Goal: Complete application form

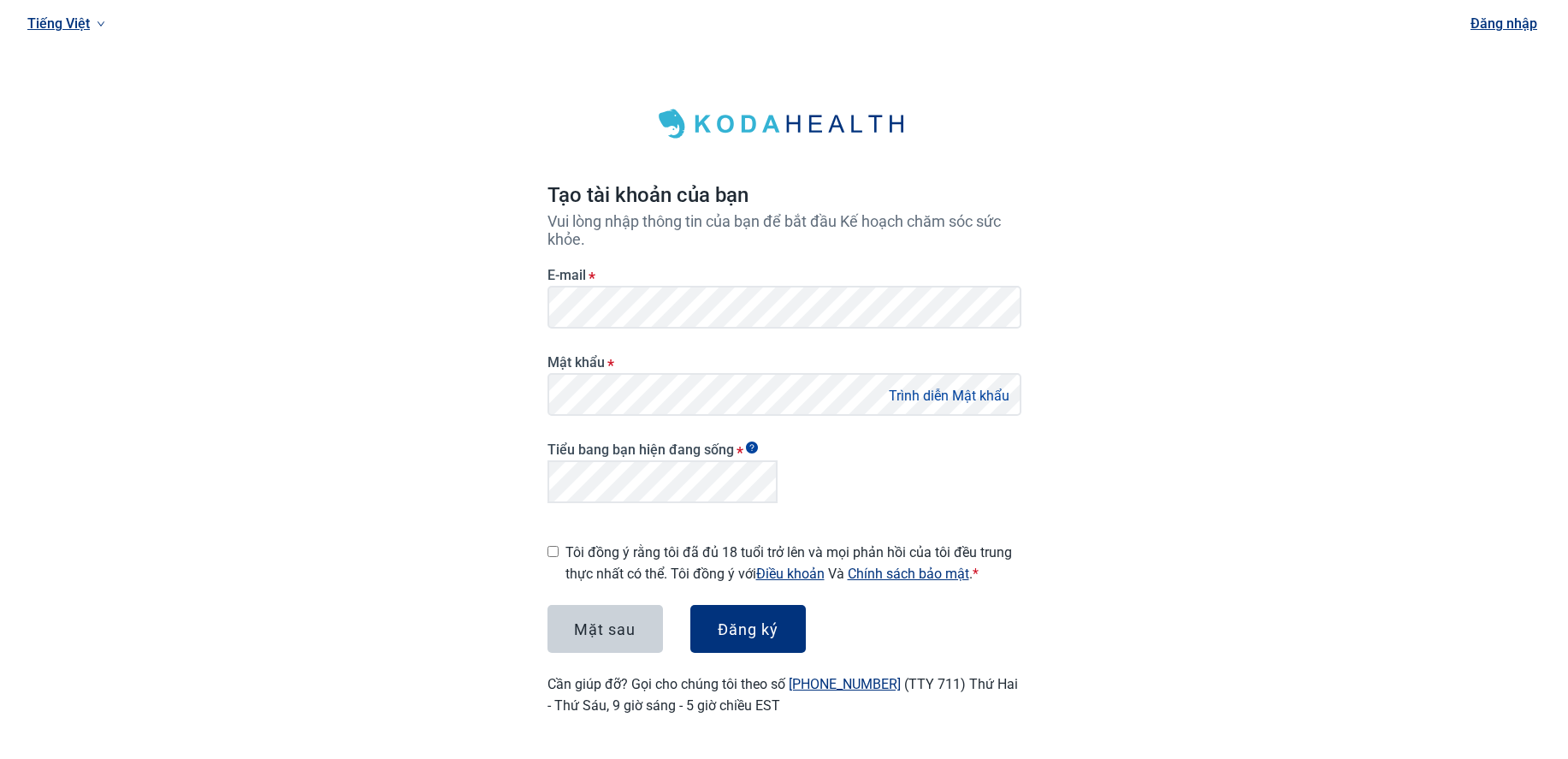
click at [53, 19] on link "Tiếng Việt" at bounding box center [66, 23] width 92 height 28
click at [304, 66] on div "Tiếng Việt Đăng nhập Tạo tài khoản của bạn [PERSON_NAME] lòng nhập thông tin củ…" at bounding box center [784, 379] width 1568 height 757
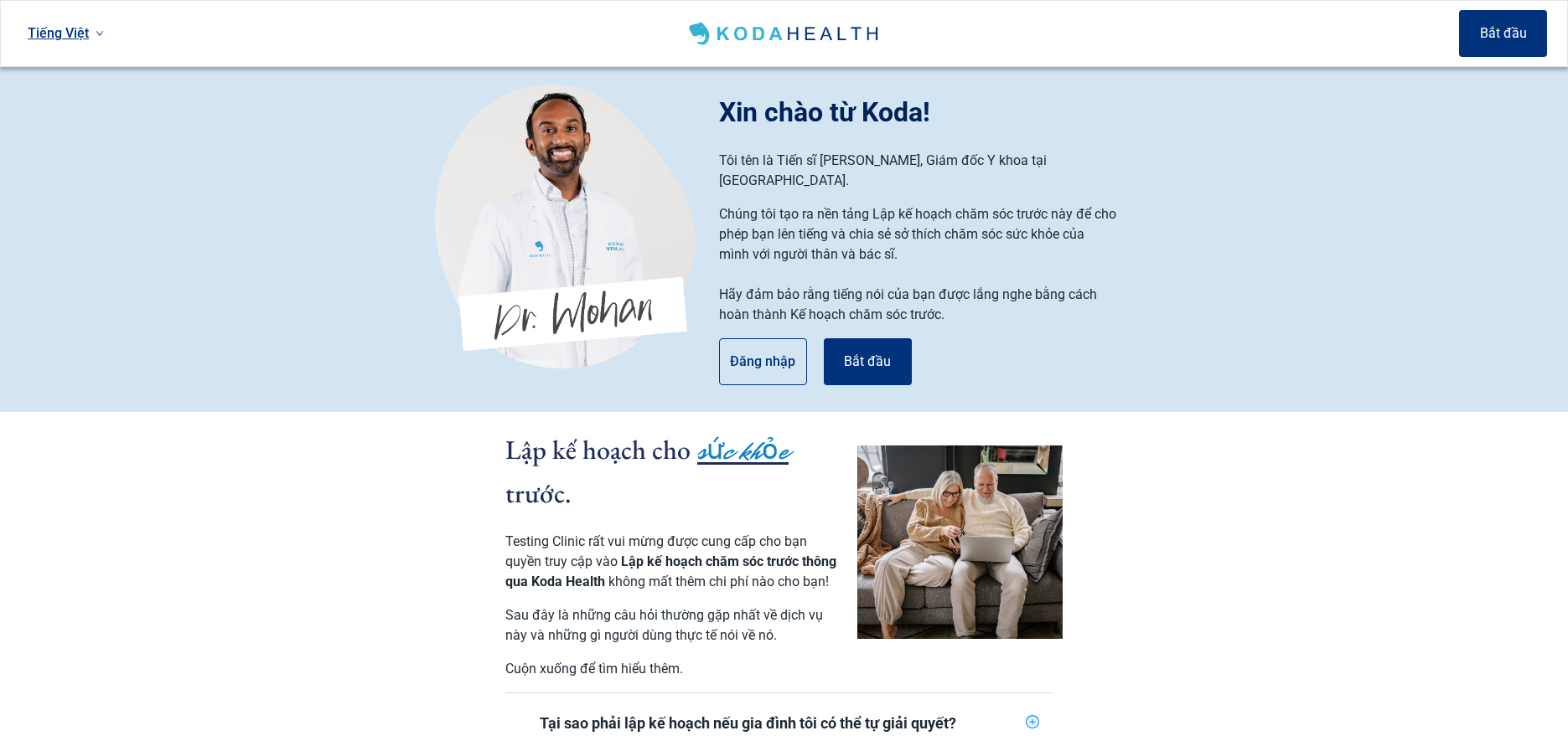
drag, startPoint x: 364, startPoint y: 664, endPoint x: 269, endPoint y: 344, distance: 333.8
click at [364, 664] on section "Lập kế hoạch cho sức khỏe trước. Testing Clinic rất vui mừng được cung cấp cho …" at bounding box center [784, 685] width 1568 height 546
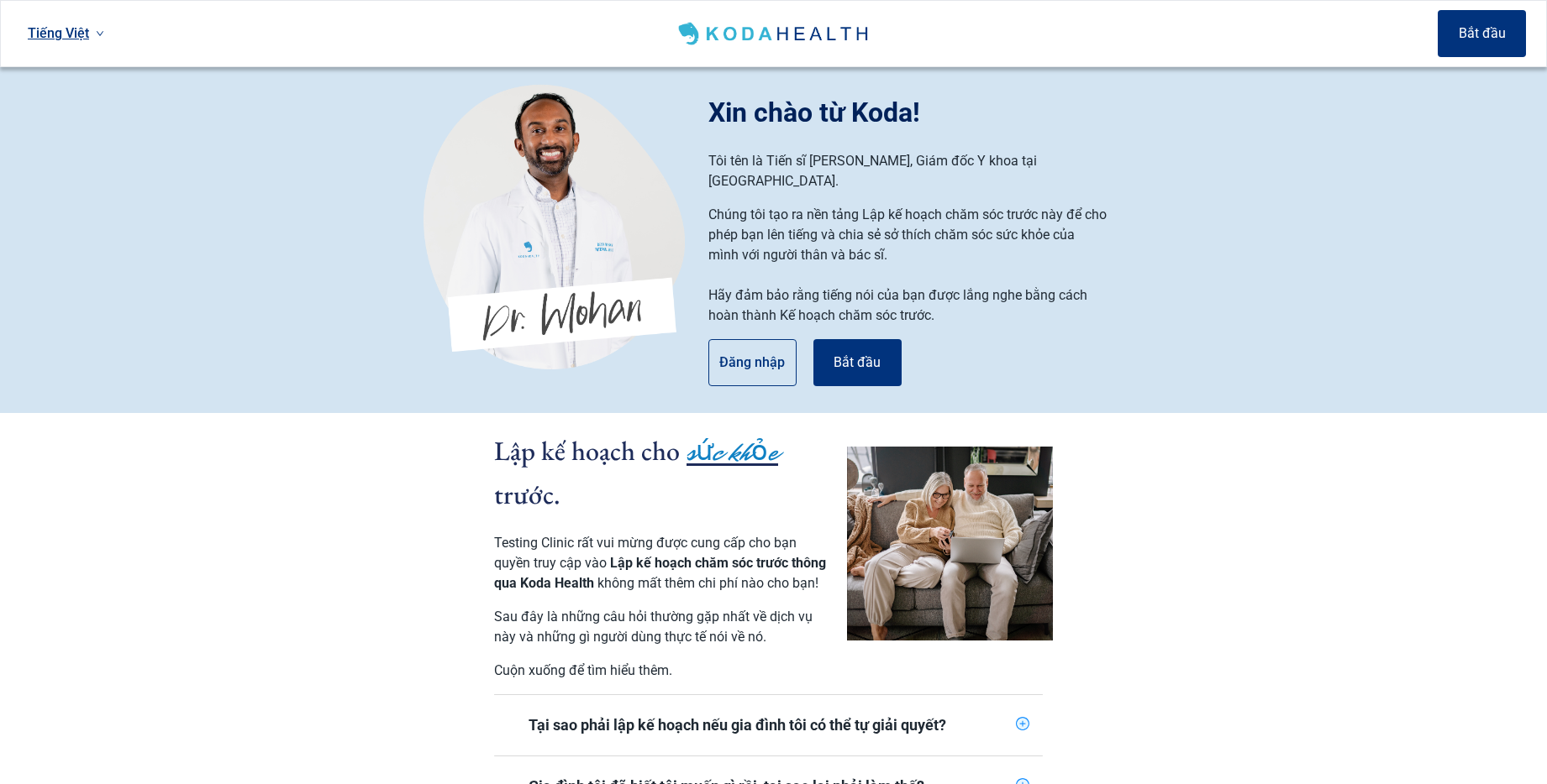
click at [82, 35] on link "Tiếng Việt" at bounding box center [65, 32] width 90 height 27
click at [284, 565] on section "Lập kế hoạch cho sức khỏe trước. Testing Clinic rất vui mừng được cung cấp cho …" at bounding box center [773, 687] width 1547 height 548
click at [75, 26] on link "Tiếng Việt" at bounding box center [65, 32] width 90 height 27
drag, startPoint x: 84, startPoint y: 61, endPoint x: 347, endPoint y: 100, distance: 265.9
click at [84, 61] on span "English" at bounding box center [66, 69] width 70 height 18
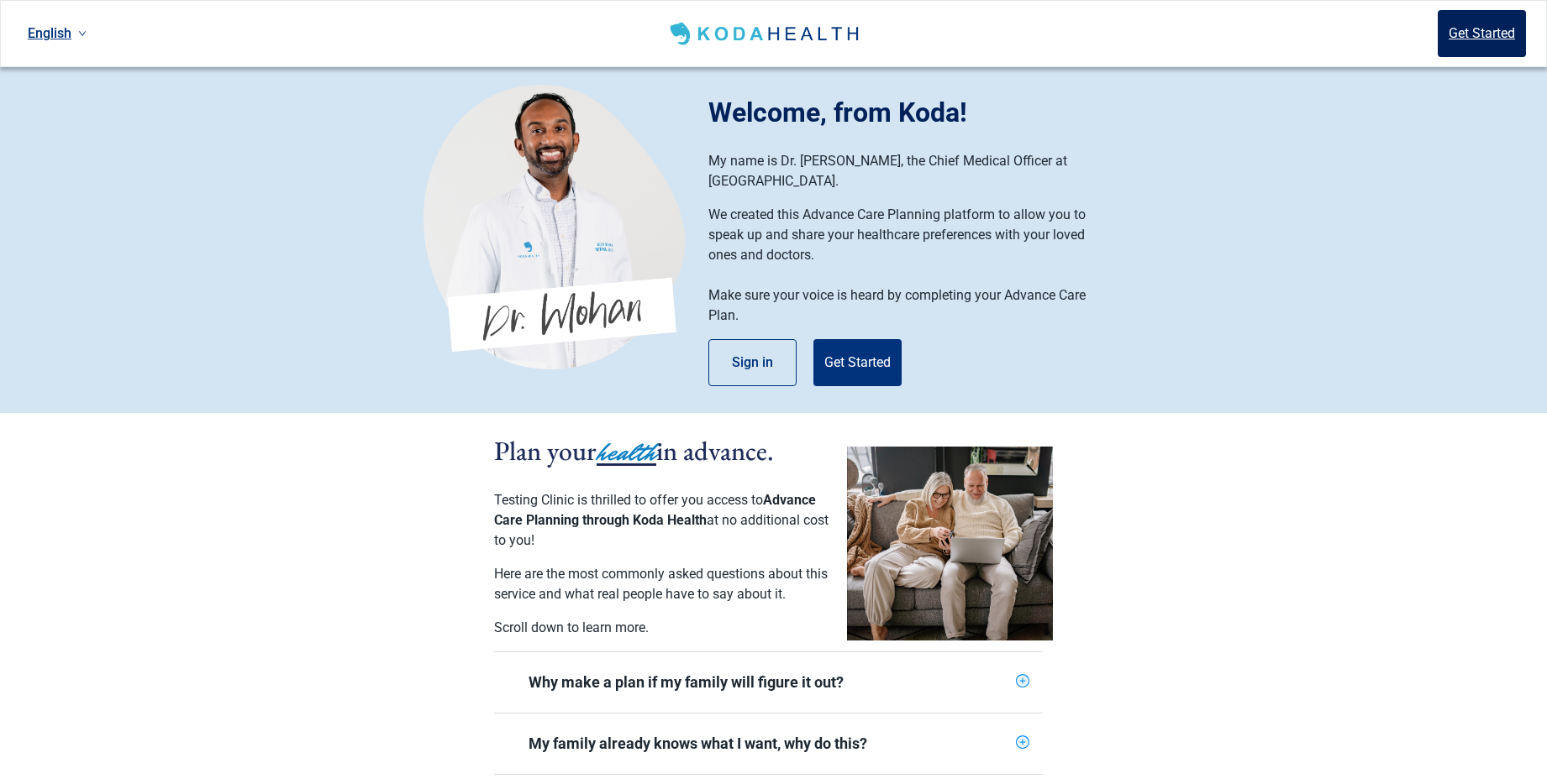
click at [1497, 11] on button "Get Started" at bounding box center [1482, 34] width 88 height 47
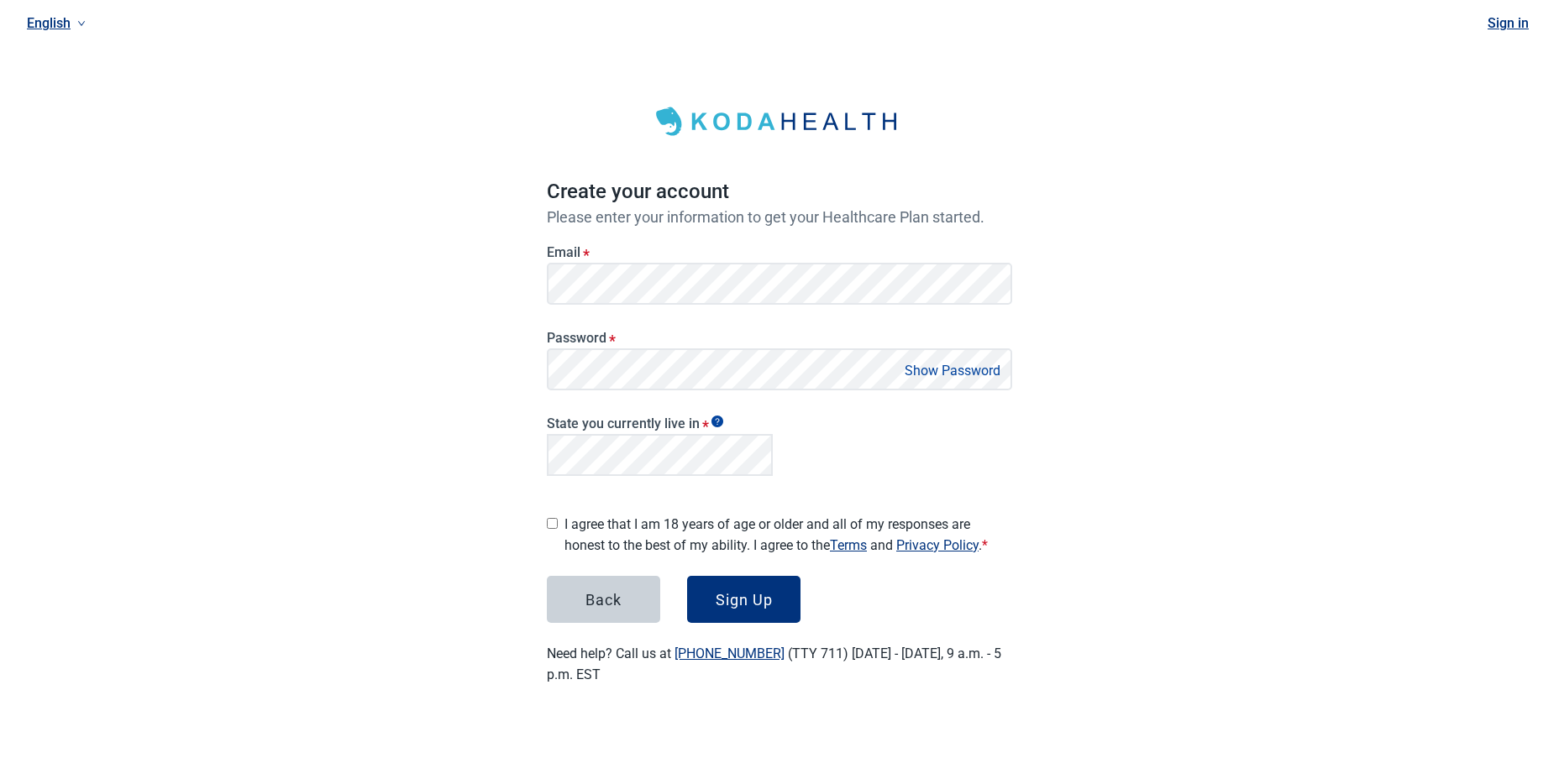
drag, startPoint x: 283, startPoint y: 191, endPoint x: 296, endPoint y: 193, distance: 13.2
click at [295, 195] on div "English Sign in Create your account Please enter your information to get your H…" at bounding box center [780, 362] width 1559 height 725
click at [50, 19] on link "English" at bounding box center [56, 23] width 72 height 27
click at [79, 124] on span "Українська" at bounding box center [65, 122] width 70 height 18
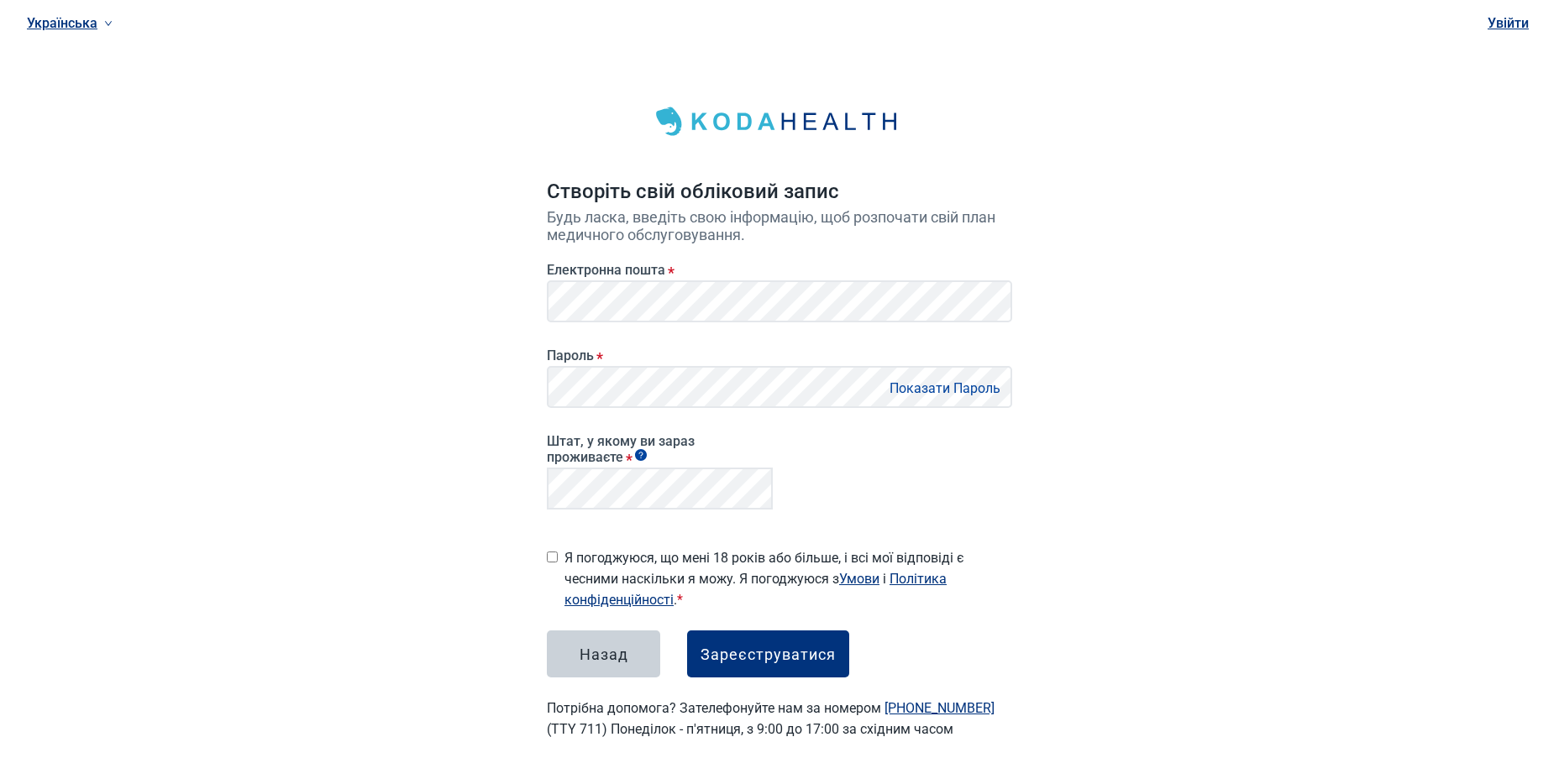
click at [61, 19] on link "Українська" at bounding box center [69, 23] width 100 height 27
click at [403, 285] on div "Українська Увійти Створіть свій обліковий запис Будь ласка, введіть свою інформ…" at bounding box center [780, 391] width 1559 height 781
click at [817, 654] on div "Зареєструватися" at bounding box center [768, 654] width 136 height 17
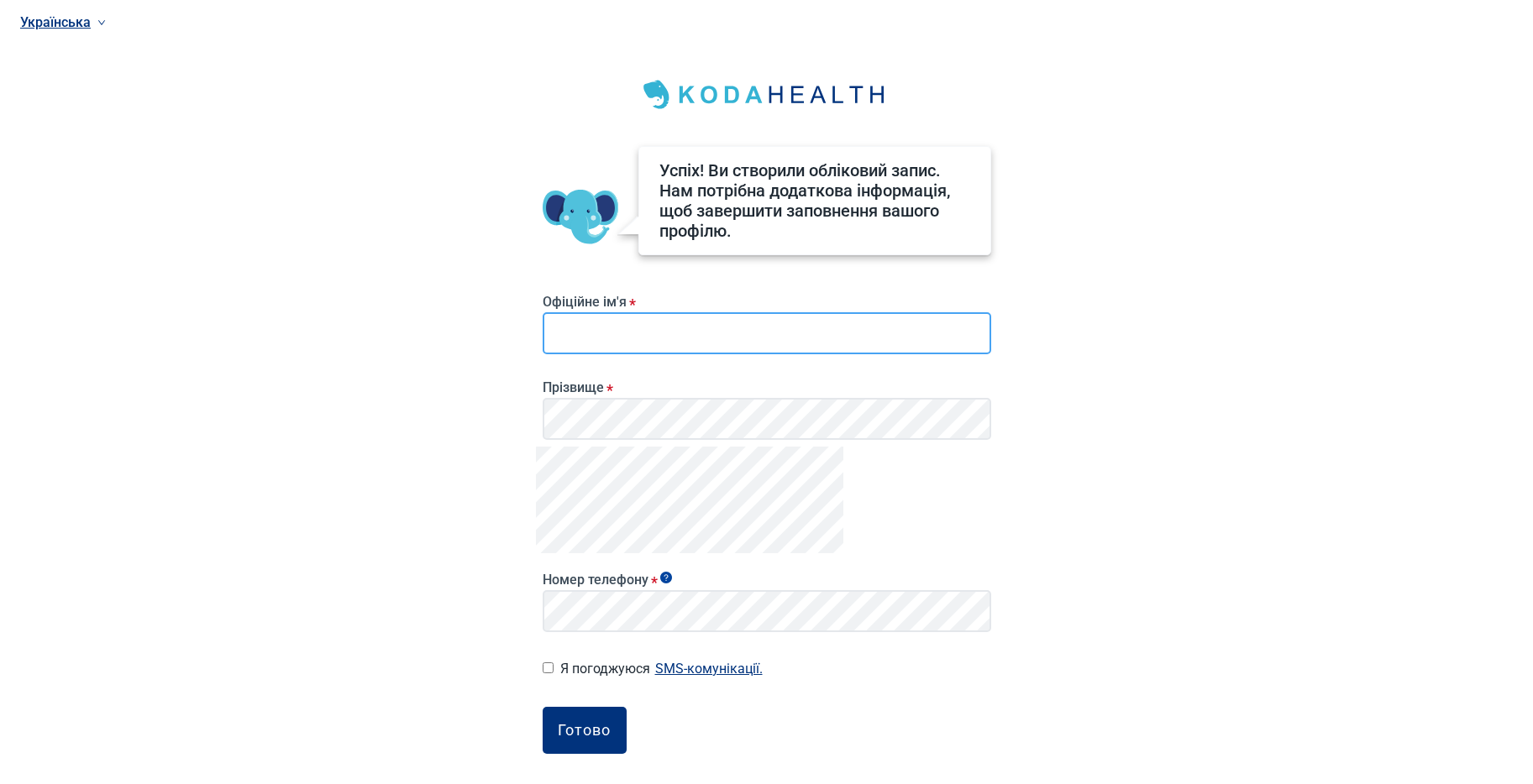
click at [812, 326] on input "Офіційне ім'я *" at bounding box center [766, 334] width 448 height 42
type input "***"
drag, startPoint x: 1064, startPoint y: 487, endPoint x: 962, endPoint y: 503, distance: 103.2
click at [1062, 488] on div "Українська Успіх! Ви створили обліковий запис. Нам потрібна додаткова інформаці…" at bounding box center [766, 392] width 1533 height 784
drag, startPoint x: 575, startPoint y: 727, endPoint x: 785, endPoint y: 766, distance: 213.6
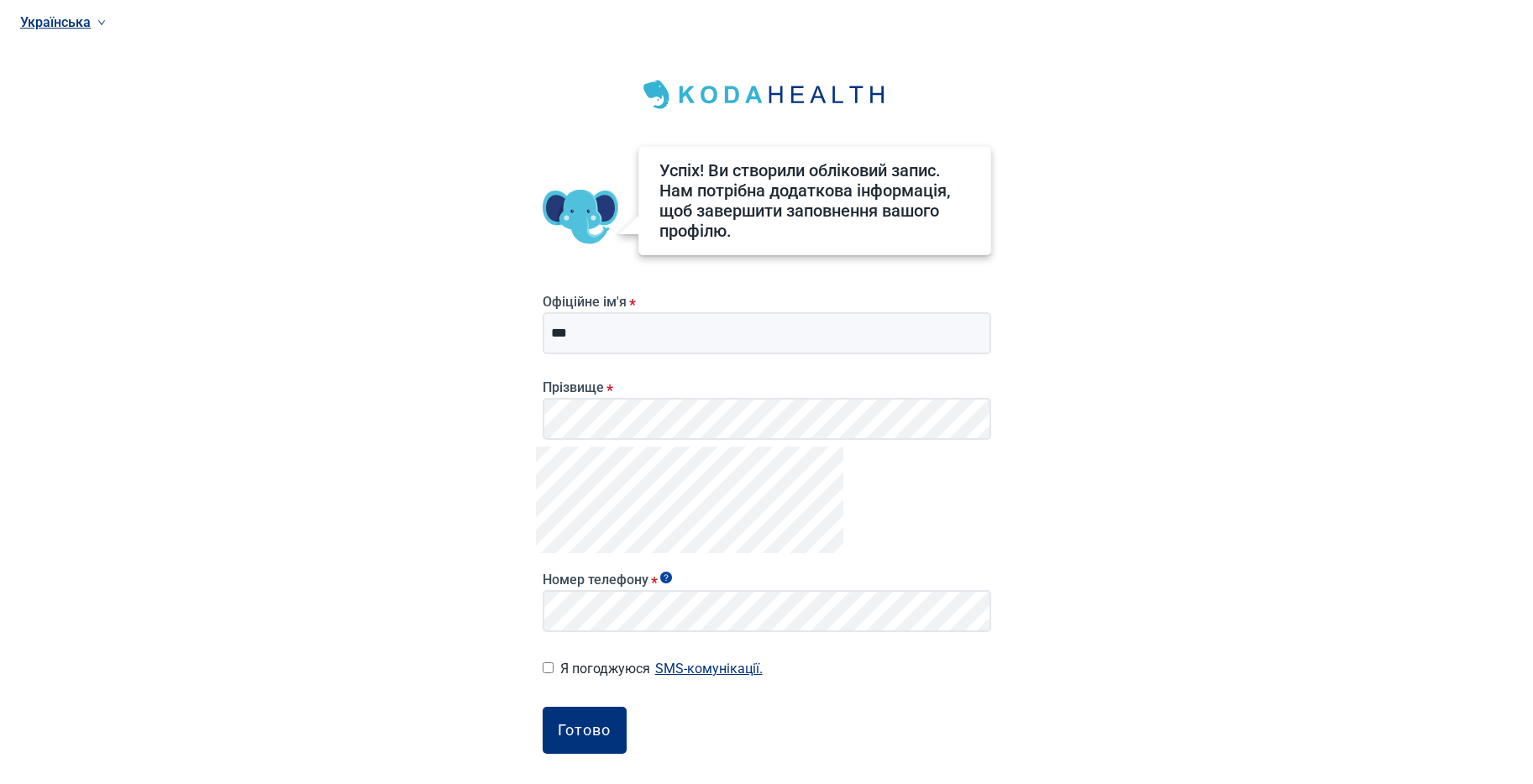
click at [575, 727] on div "Готово" at bounding box center [584, 731] width 53 height 17
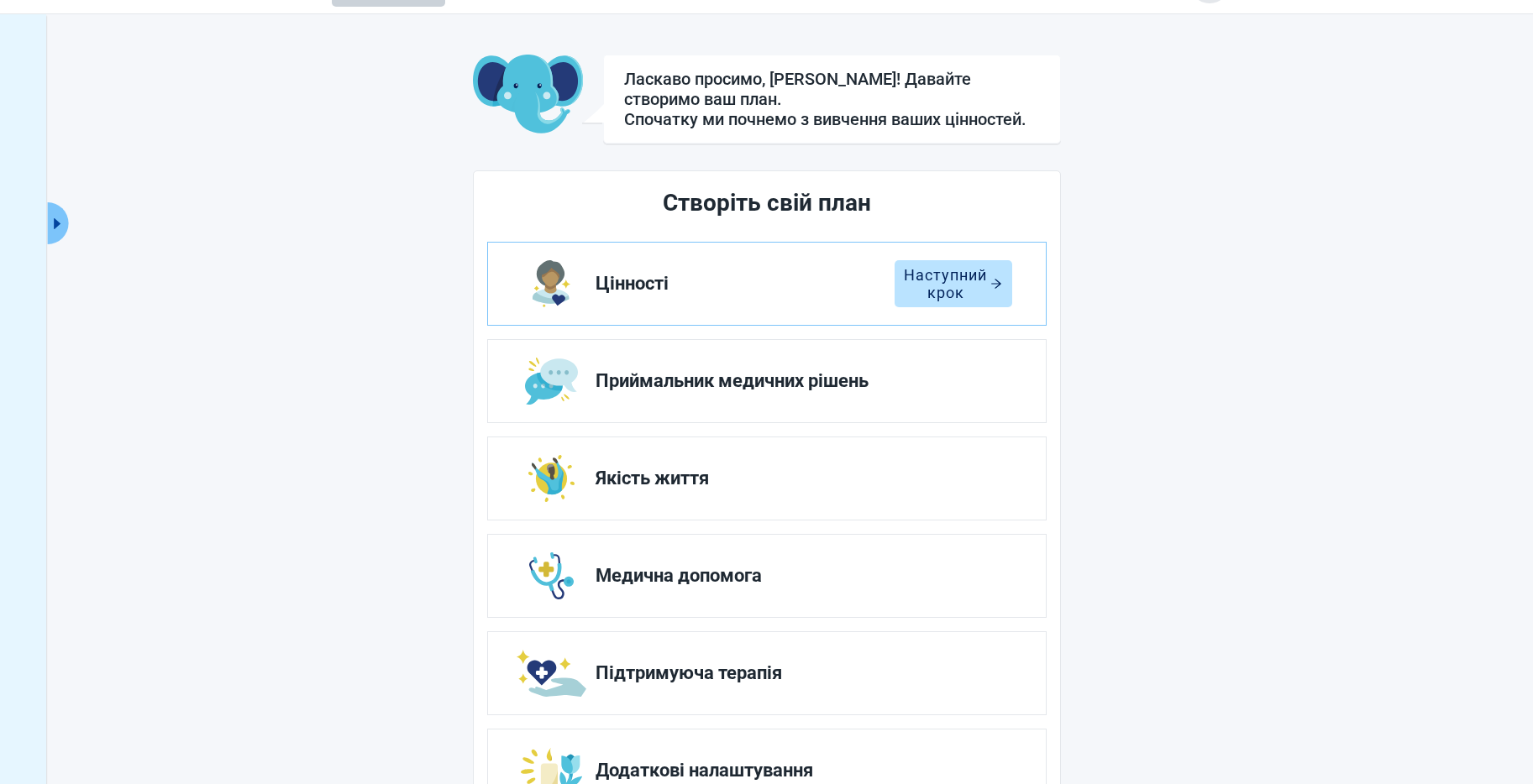
scroll to position [50, 0]
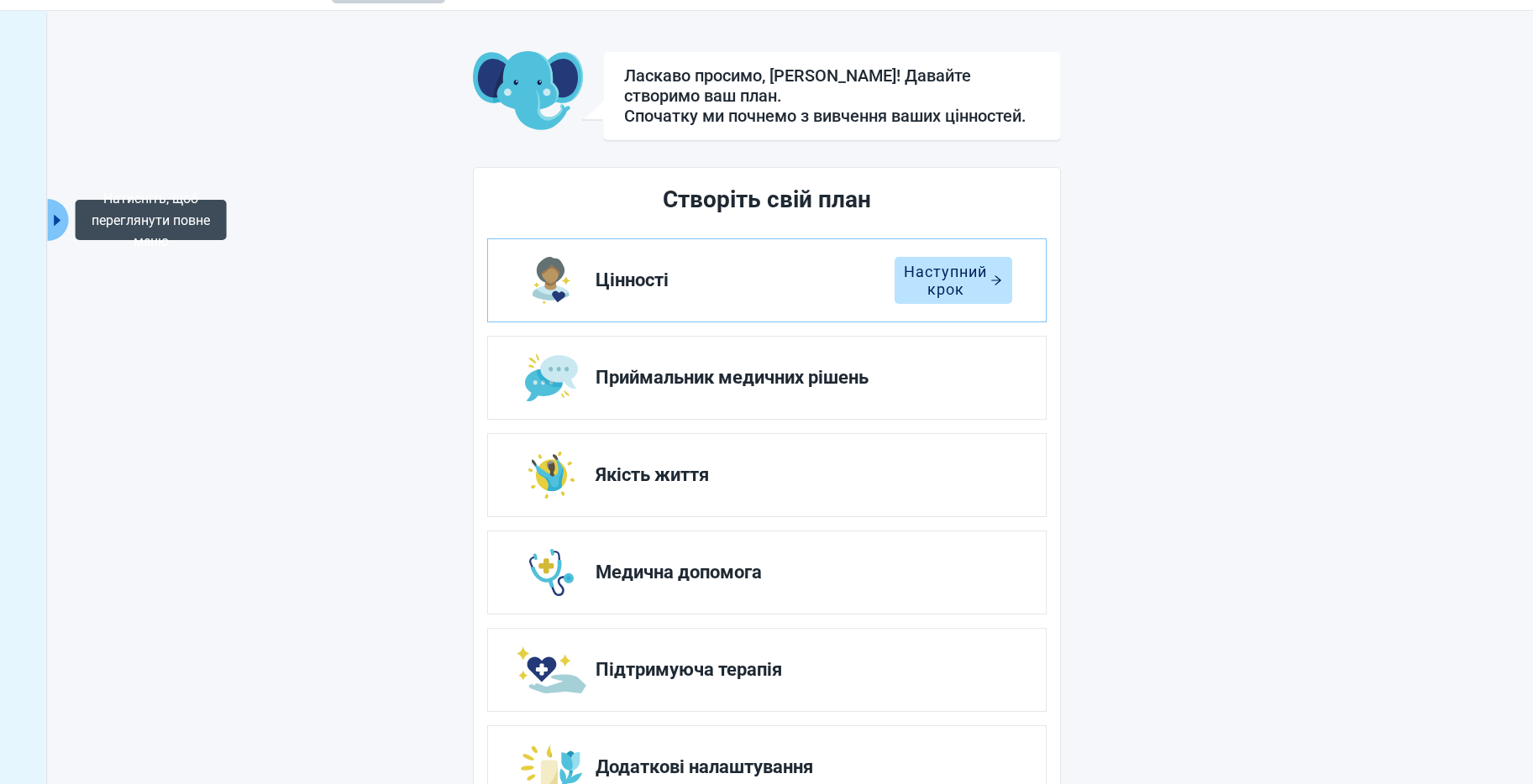
click at [59, 210] on button "Натисніть, щоб переглянути повне меню" at bounding box center [58, 220] width 21 height 42
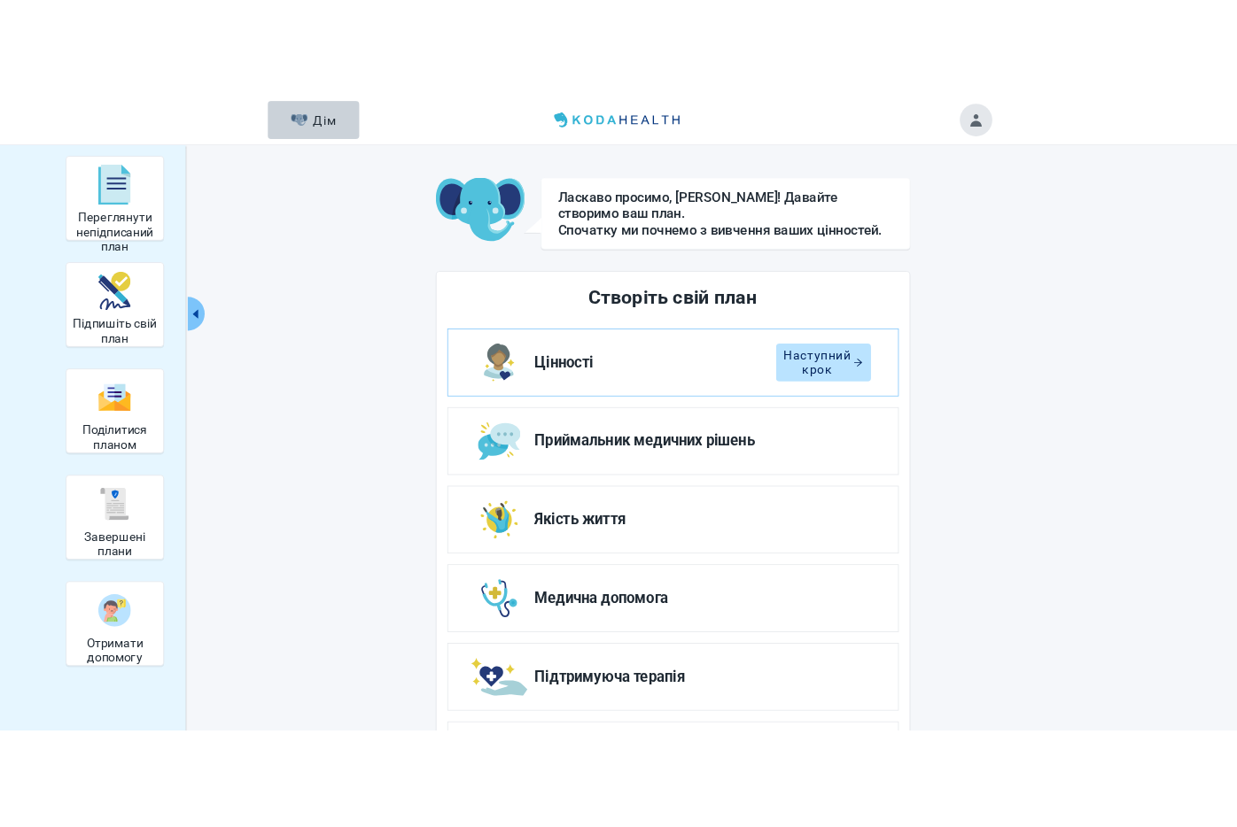
scroll to position [0, 0]
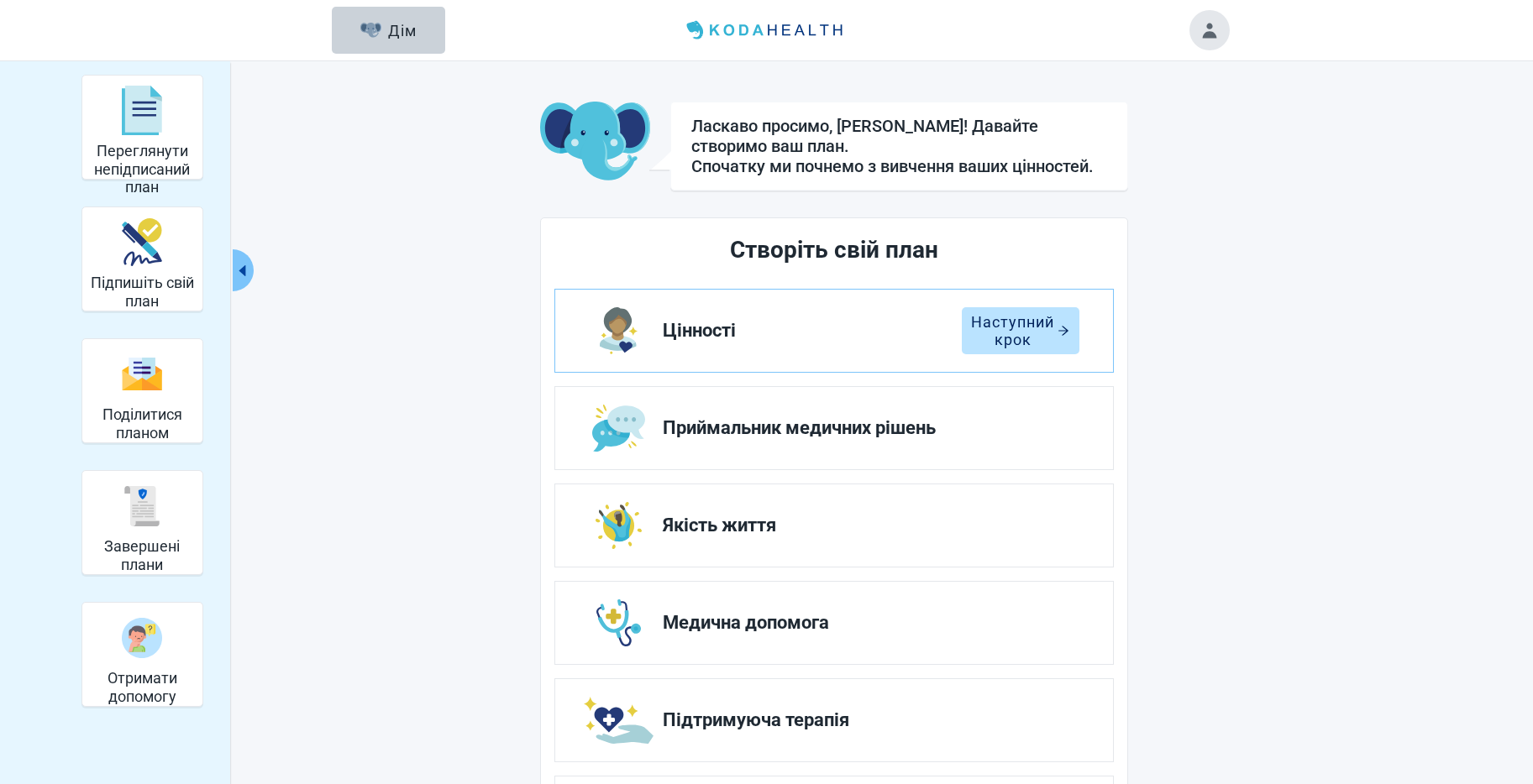
click at [250, 273] on button "Згорнути меню" at bounding box center [243, 270] width 21 height 42
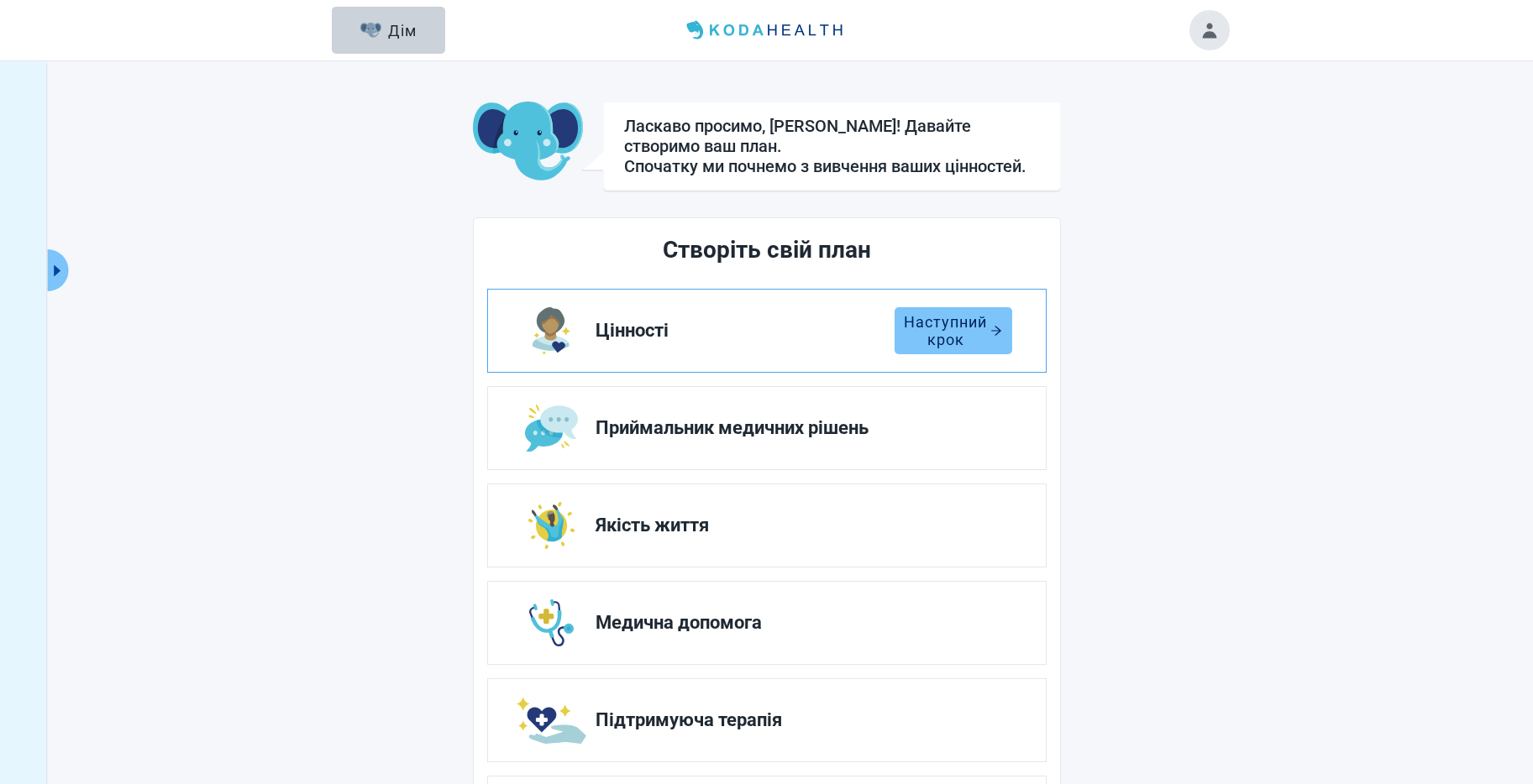
click at [979, 329] on div "Наступний крок" at bounding box center [954, 331] width 91 height 17
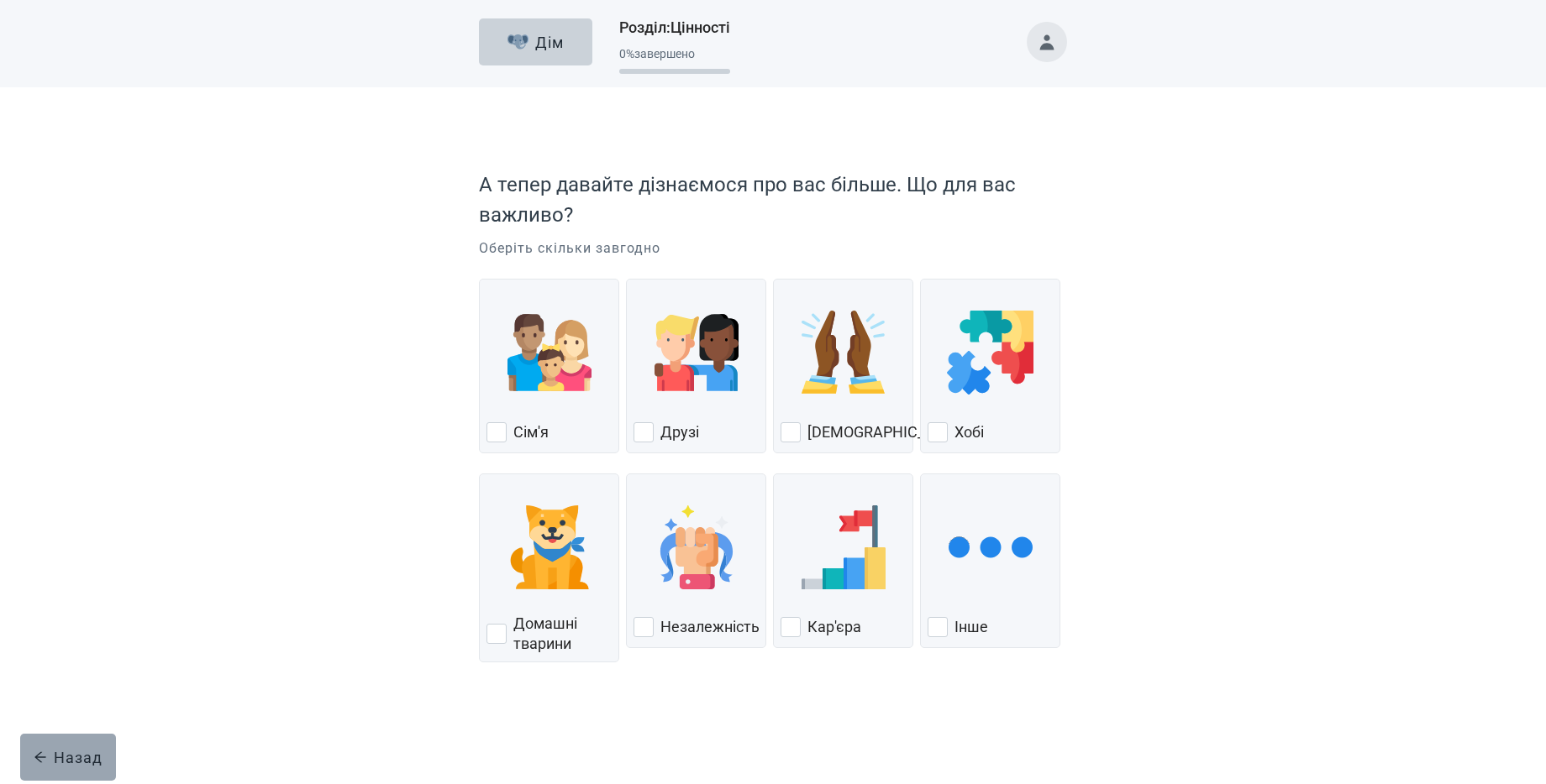
click at [66, 744] on div "Назад" at bounding box center [67, 757] width 69 height 17
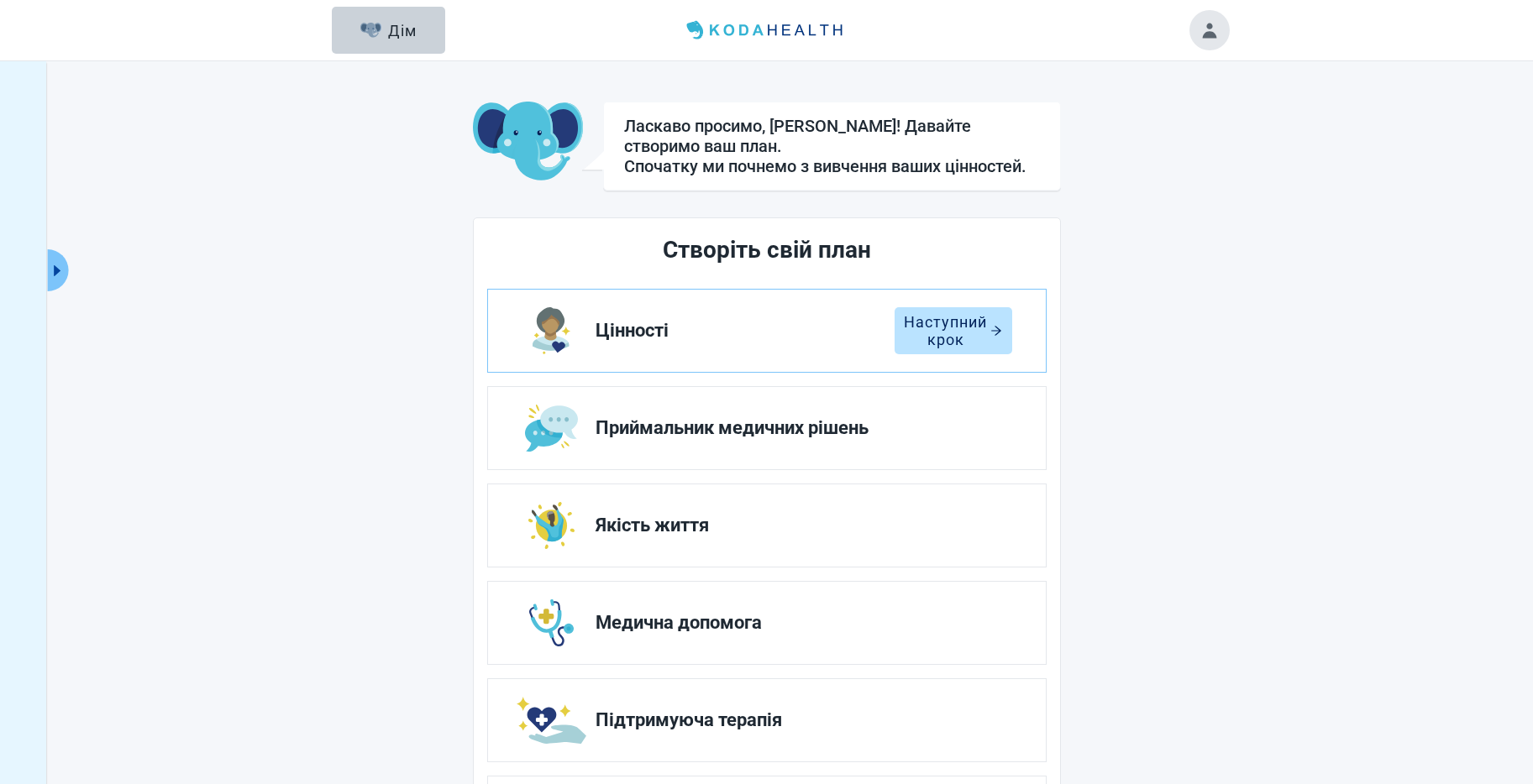
click at [1226, 27] on button "Toggle account menu" at bounding box center [1210, 30] width 41 height 41
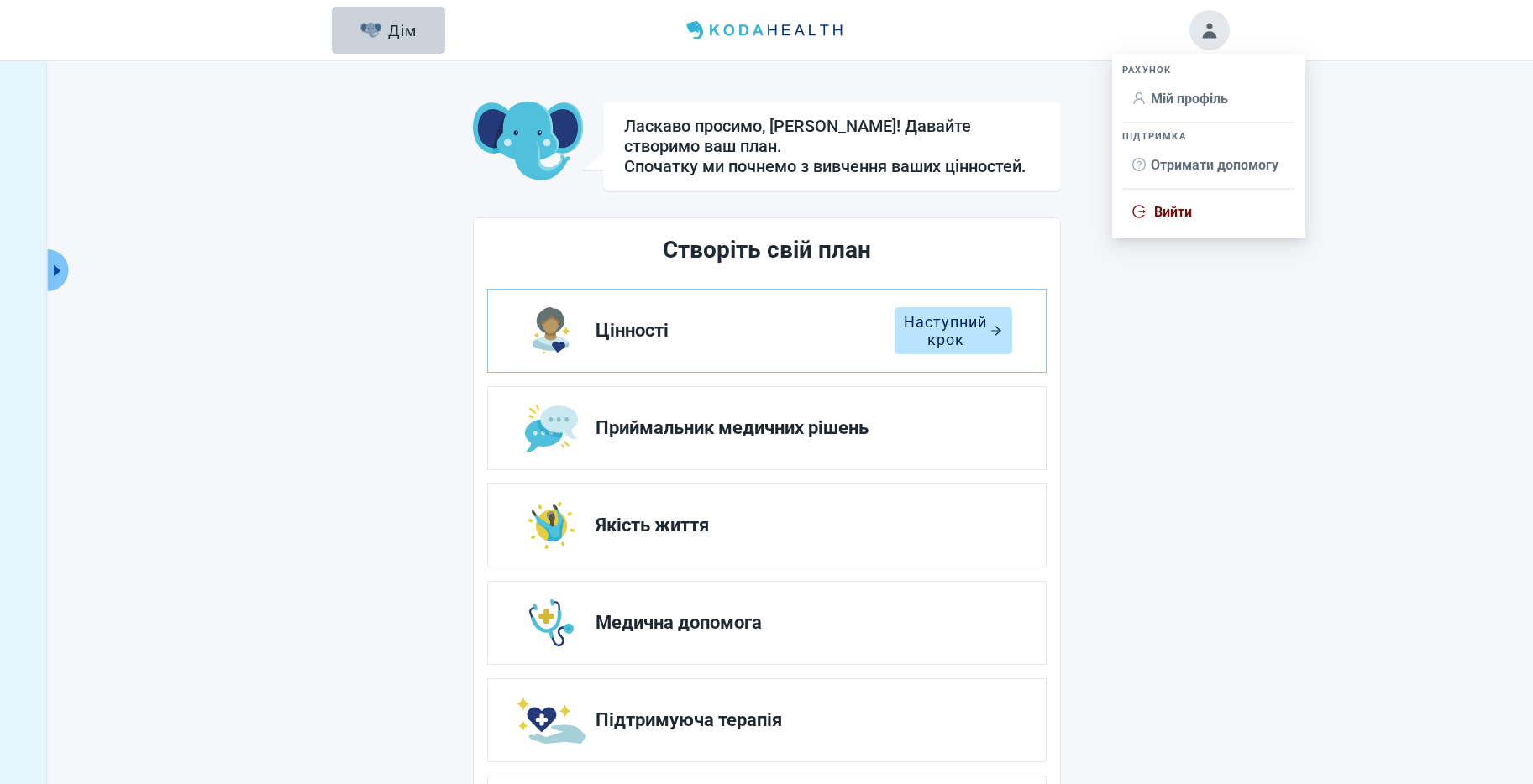
click at [1221, 211] on span "Вийти" at bounding box center [1208, 211] width 153 height 18
